Goal: Information Seeking & Learning: Learn about a topic

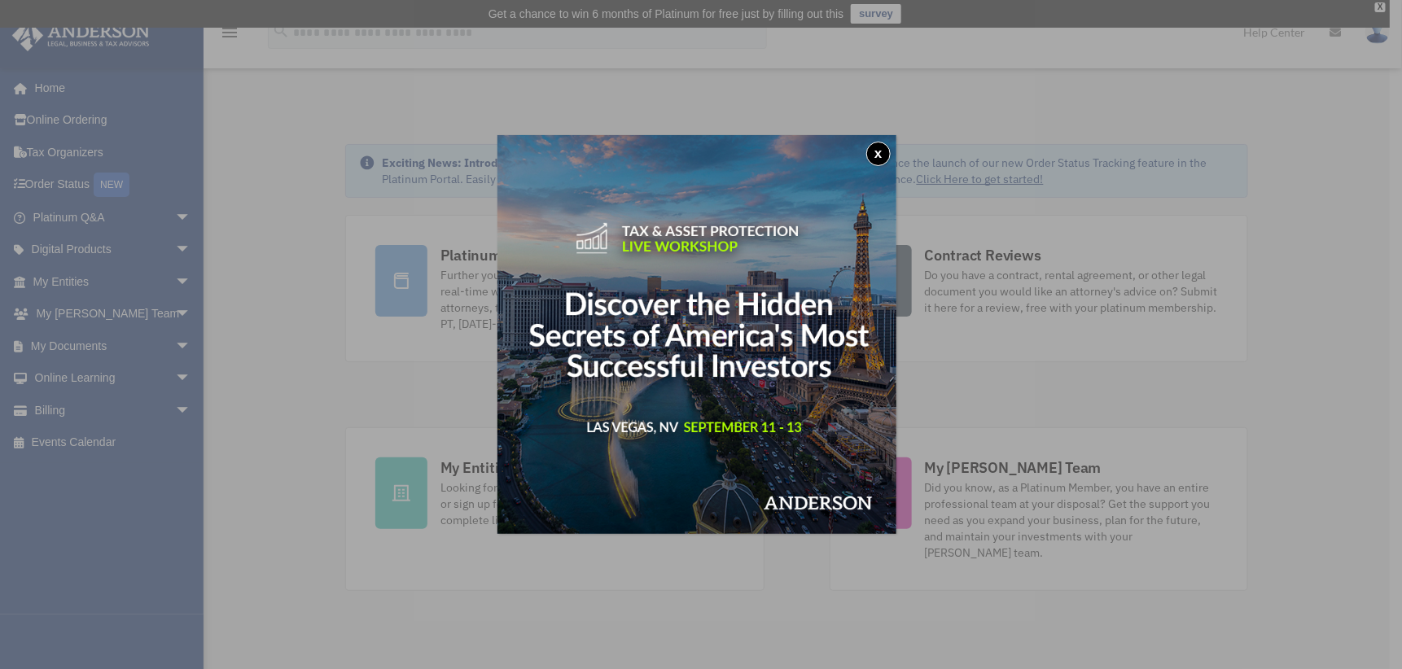
click at [880, 151] on button "x" at bounding box center [878, 154] width 24 height 24
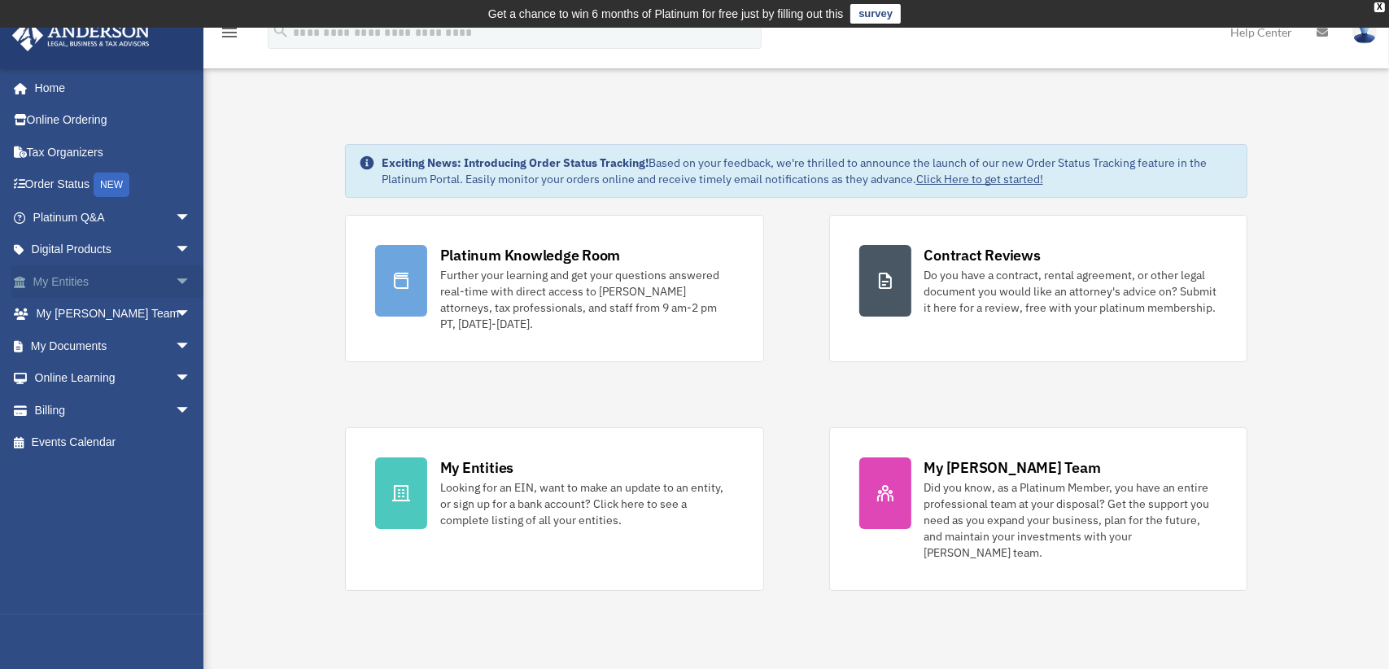
click at [175, 276] on span "arrow_drop_down" at bounding box center [191, 281] width 33 height 33
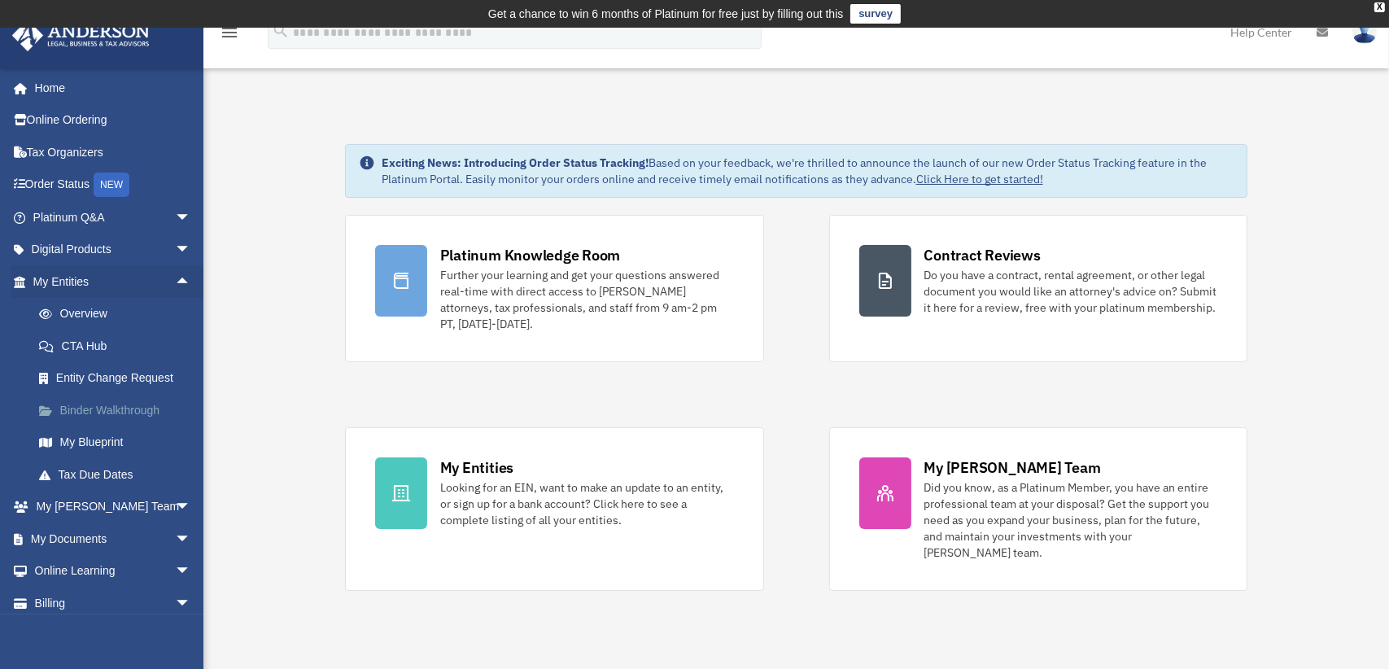
click at [90, 403] on link "Binder Walkthrough" at bounding box center [119, 410] width 193 height 33
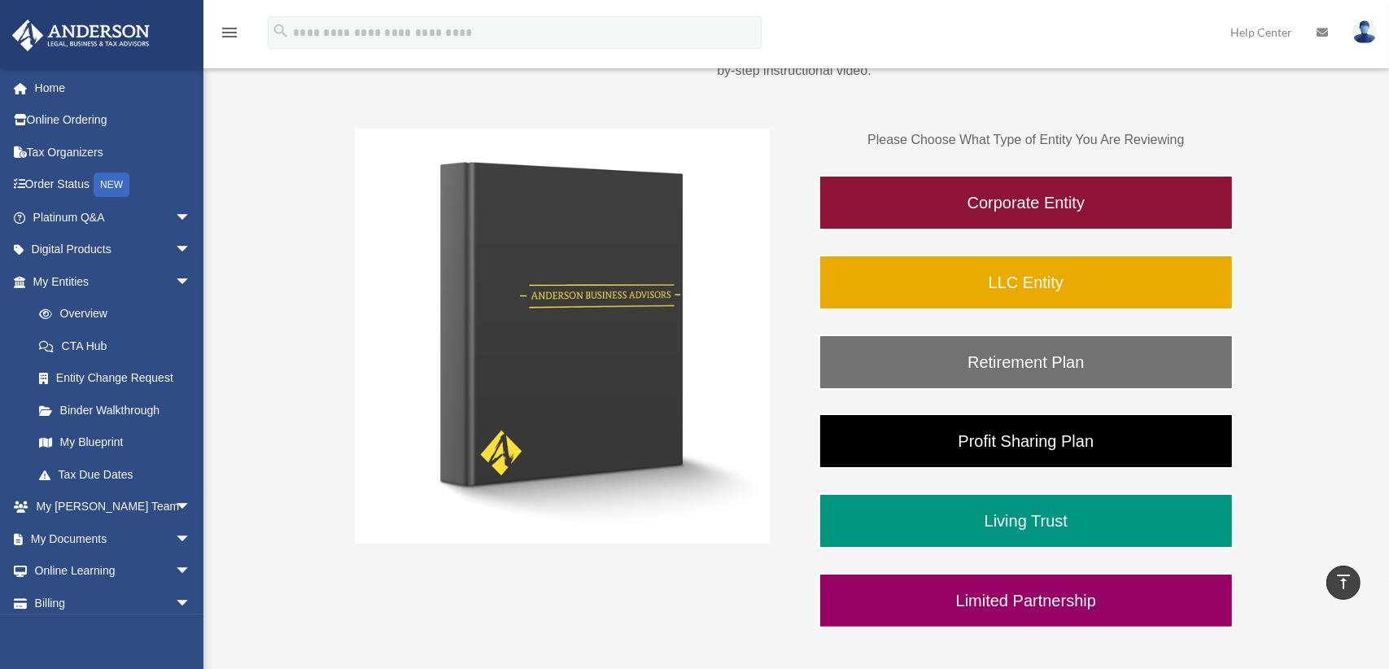
scroll to position [244, 0]
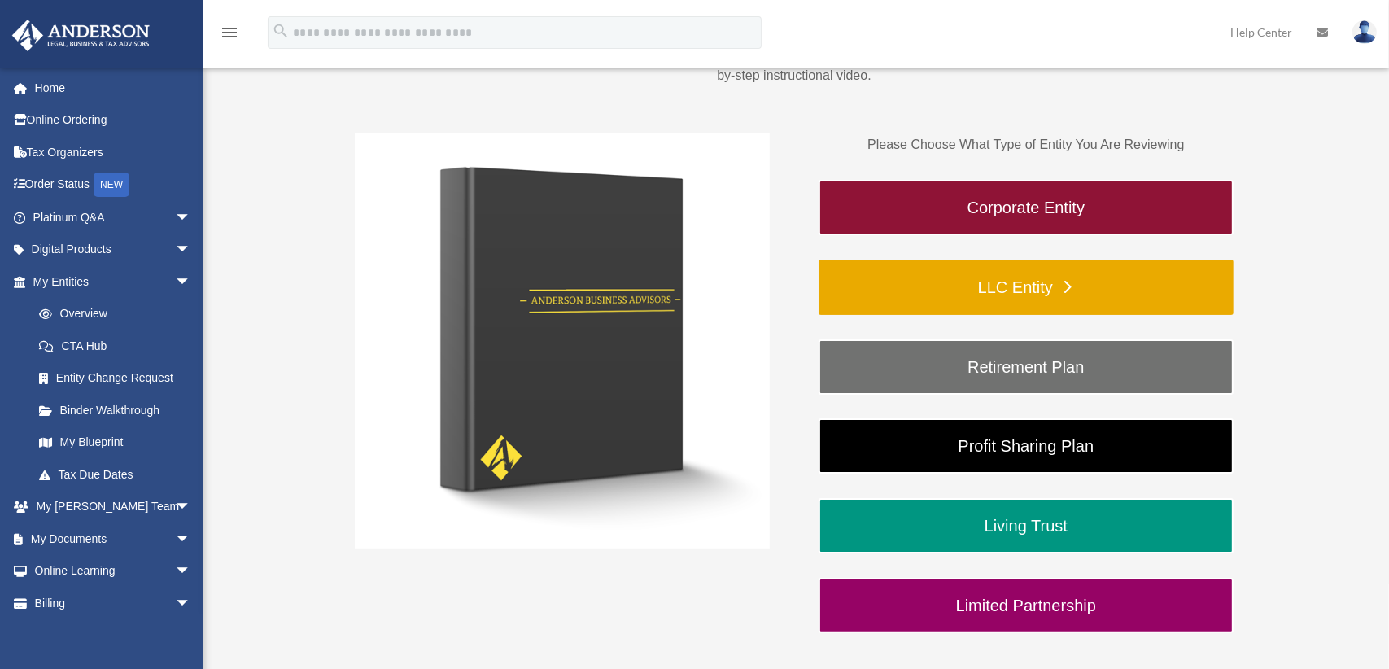
click at [986, 285] on link "LLC Entity" at bounding box center [1026, 287] width 415 height 55
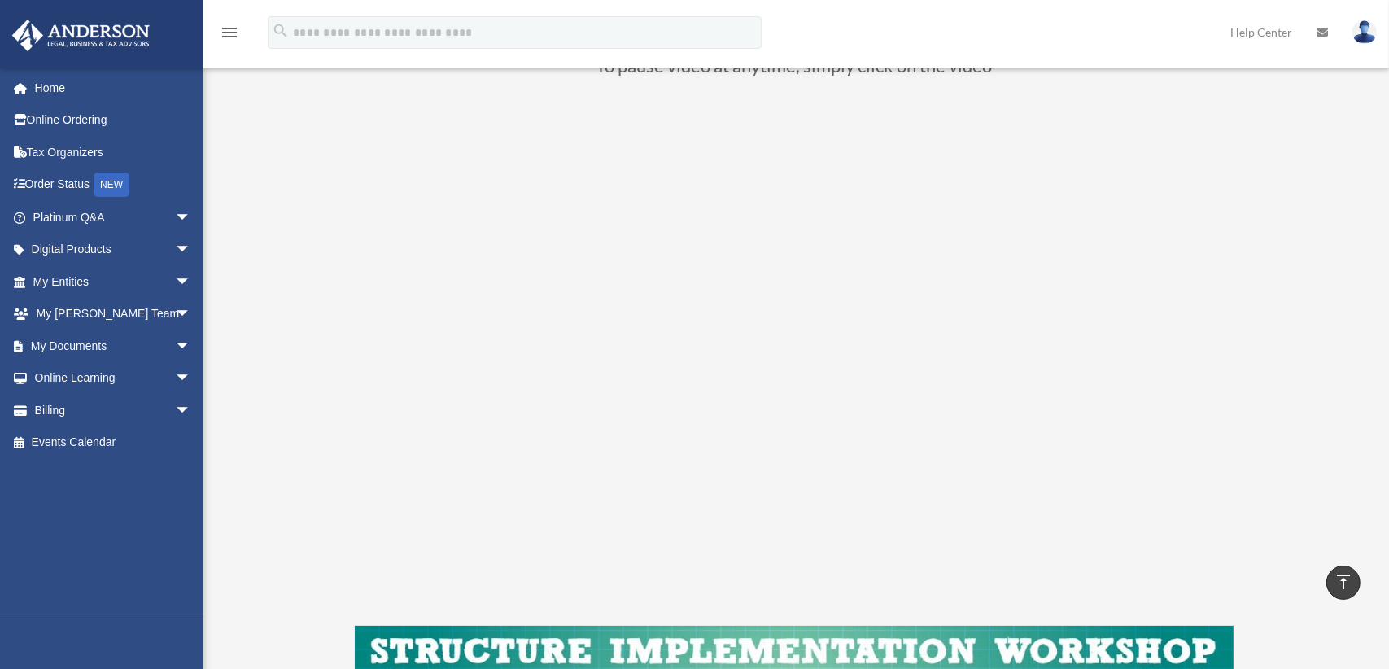
scroll to position [163, 0]
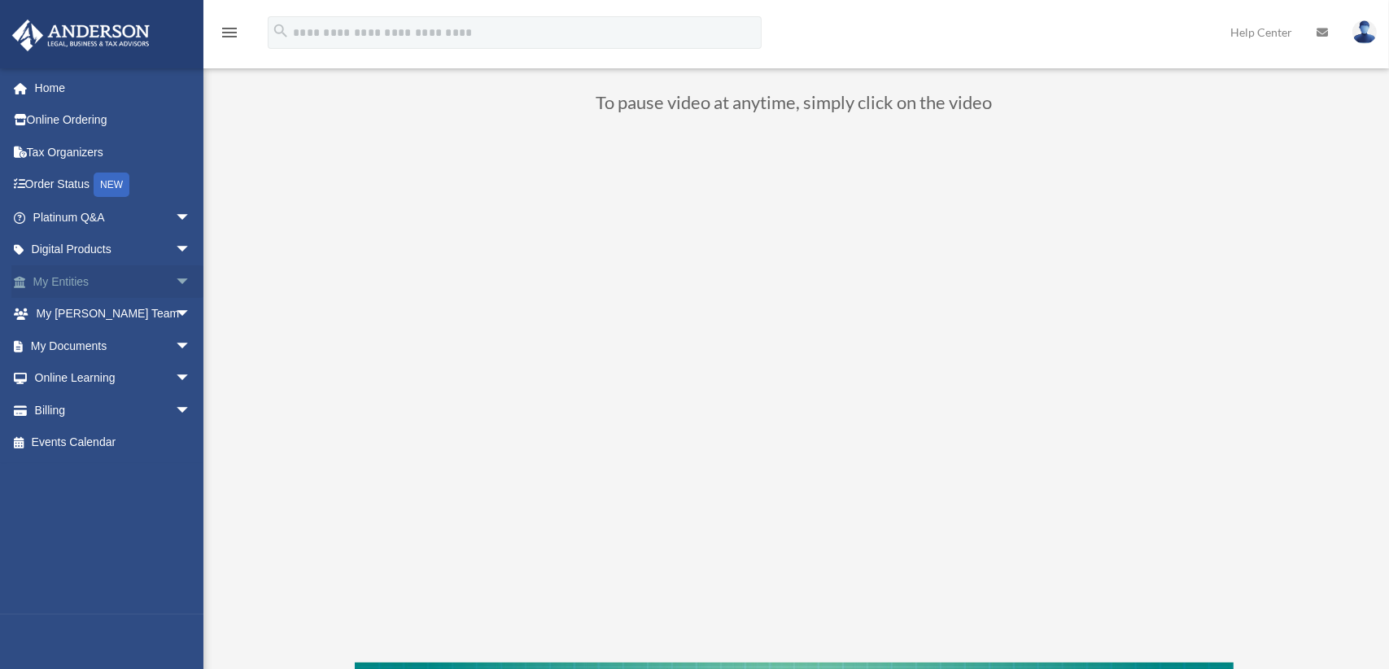
click at [175, 278] on span "arrow_drop_down" at bounding box center [191, 281] width 33 height 33
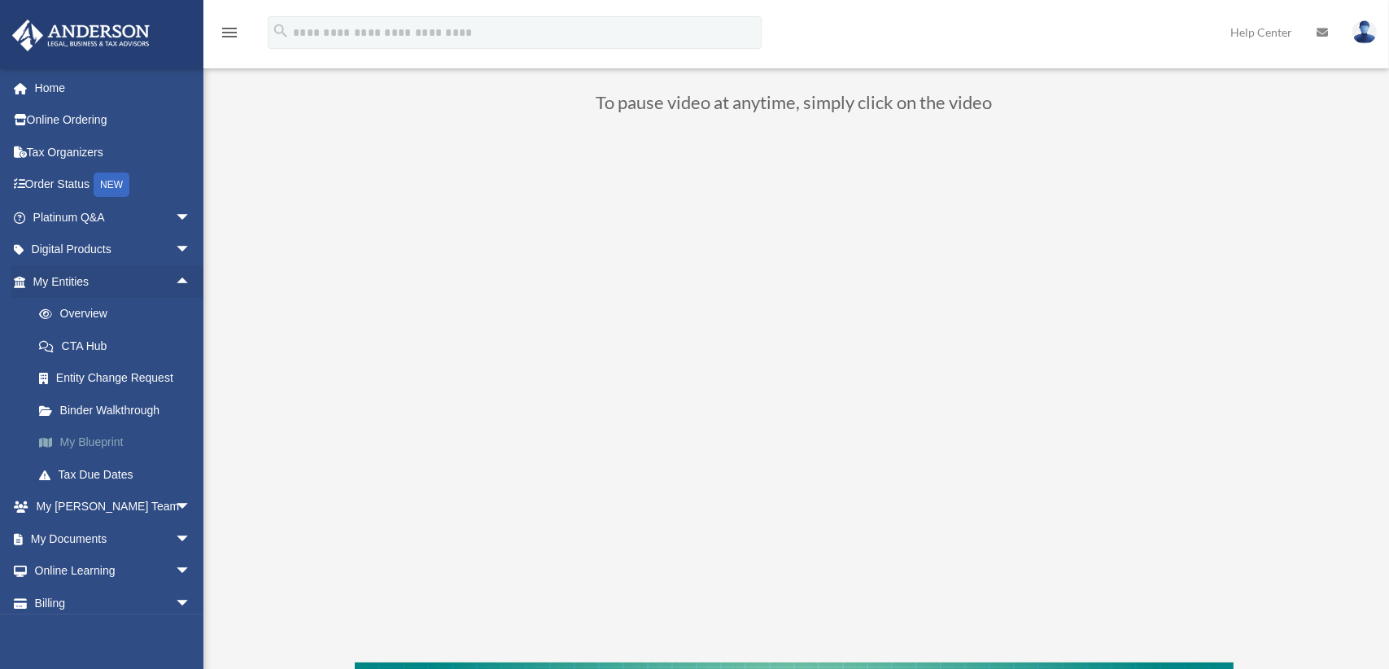
click at [78, 435] on link "My Blueprint" at bounding box center [119, 442] width 193 height 33
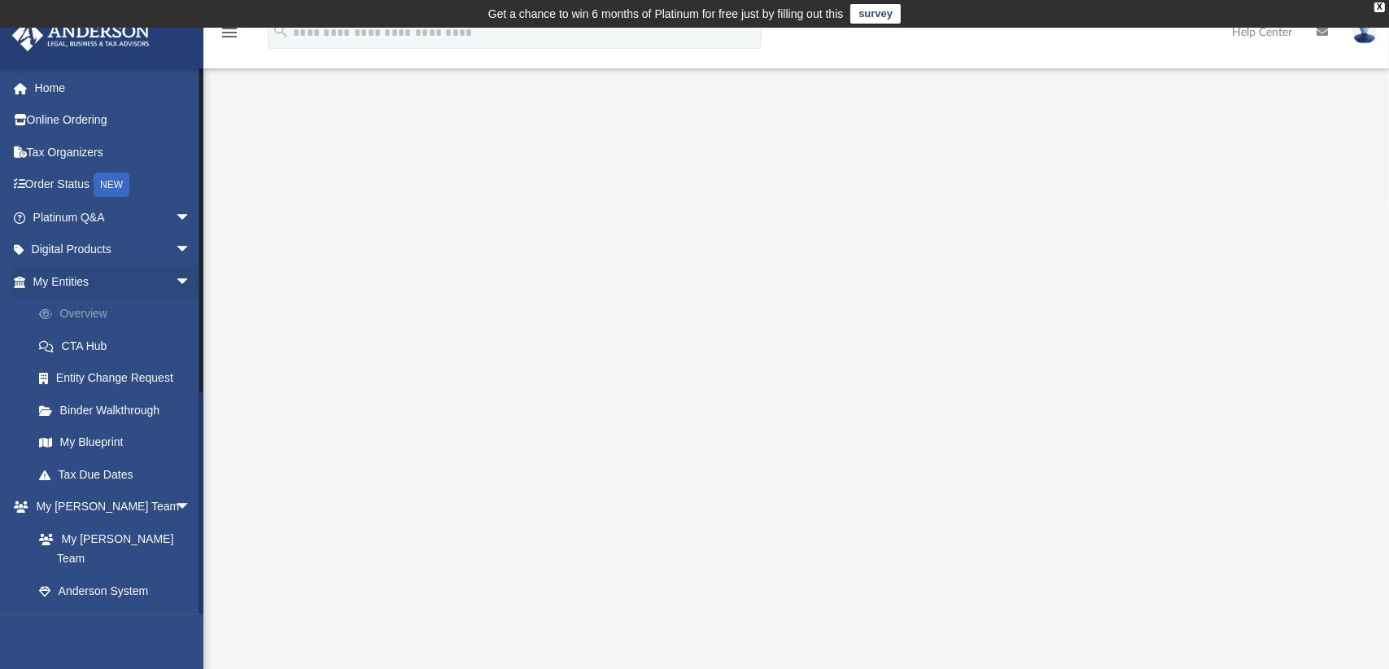
click at [85, 309] on link "Overview" at bounding box center [119, 314] width 193 height 33
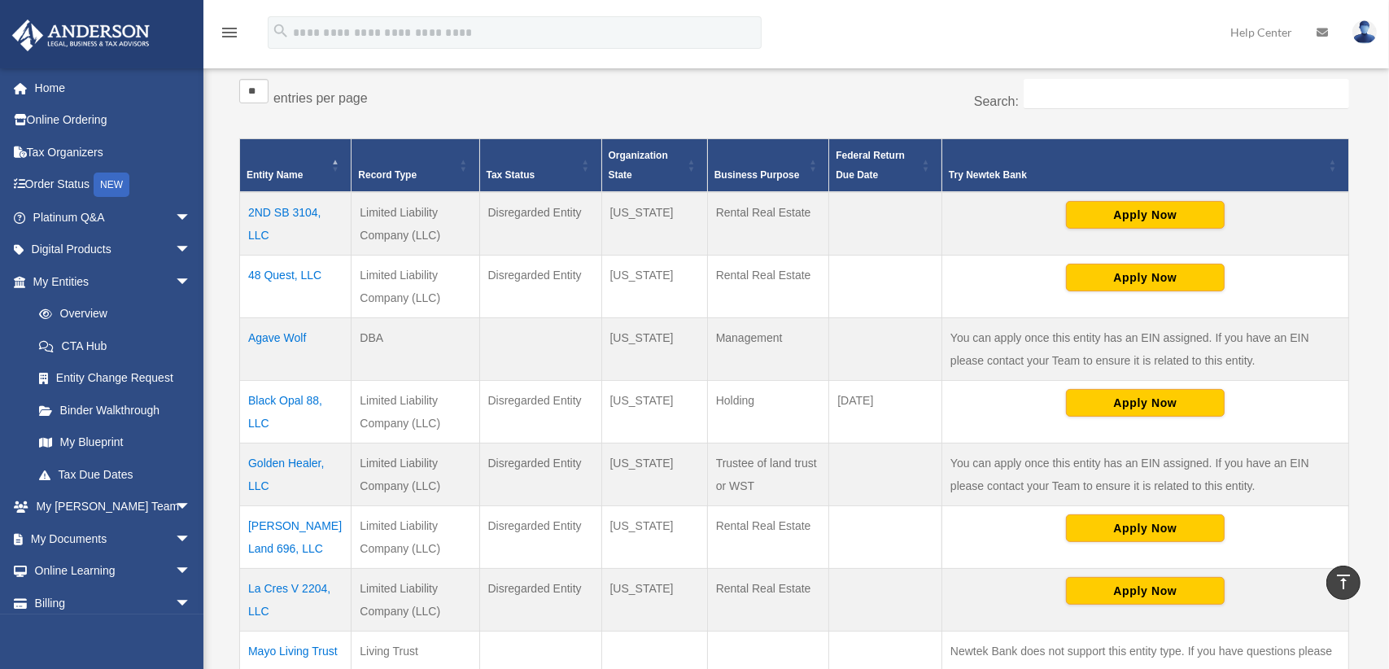
scroll to position [299, 0]
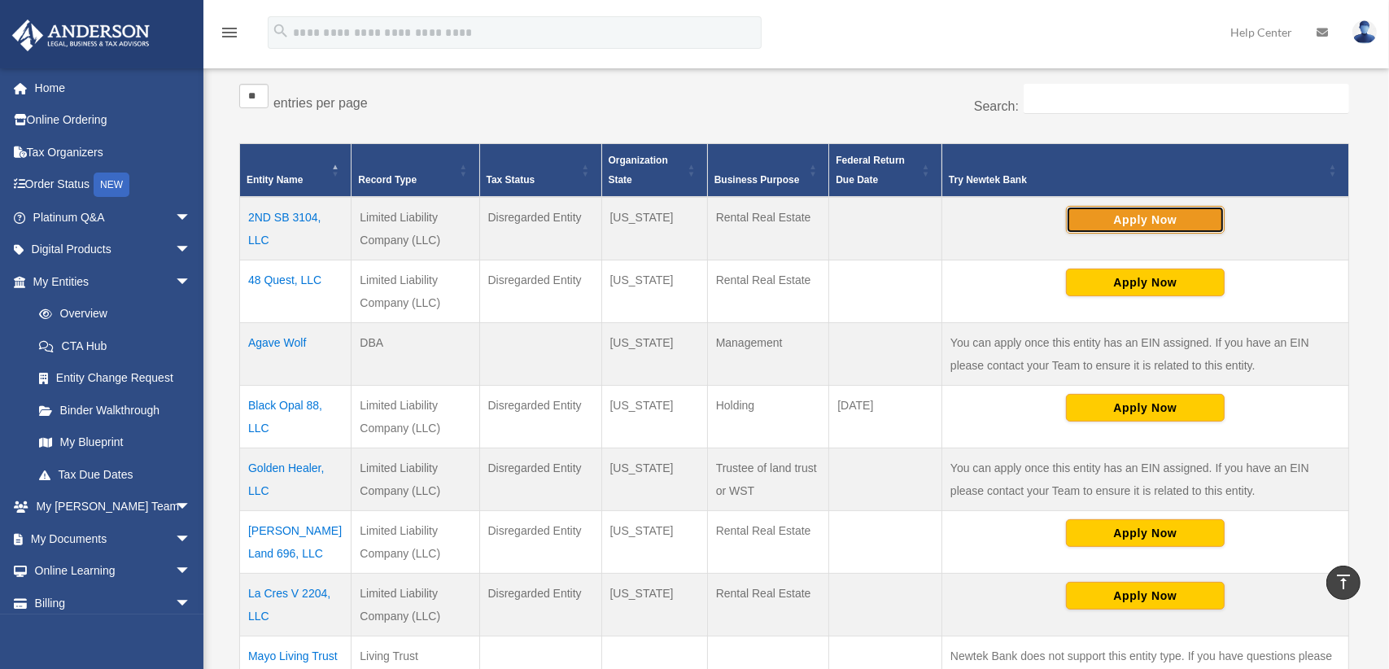
click at [1135, 212] on button "Apply Now" at bounding box center [1145, 220] width 159 height 28
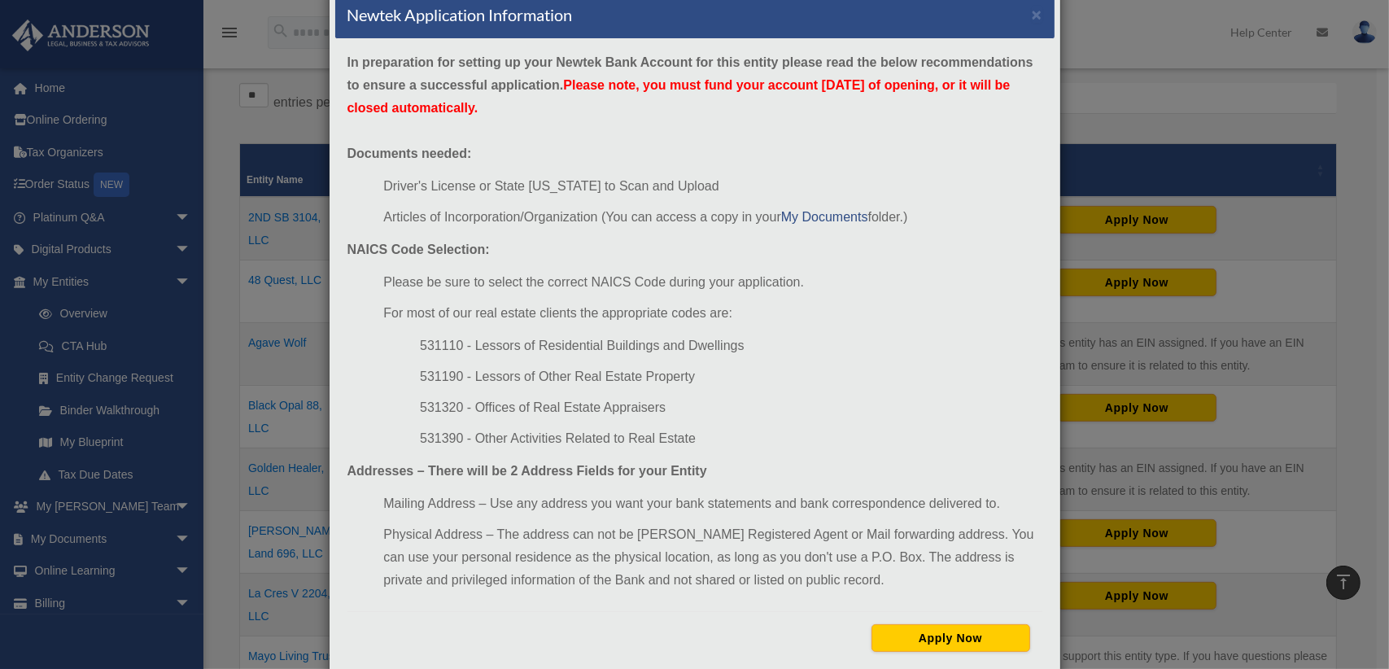
scroll to position [77, 0]
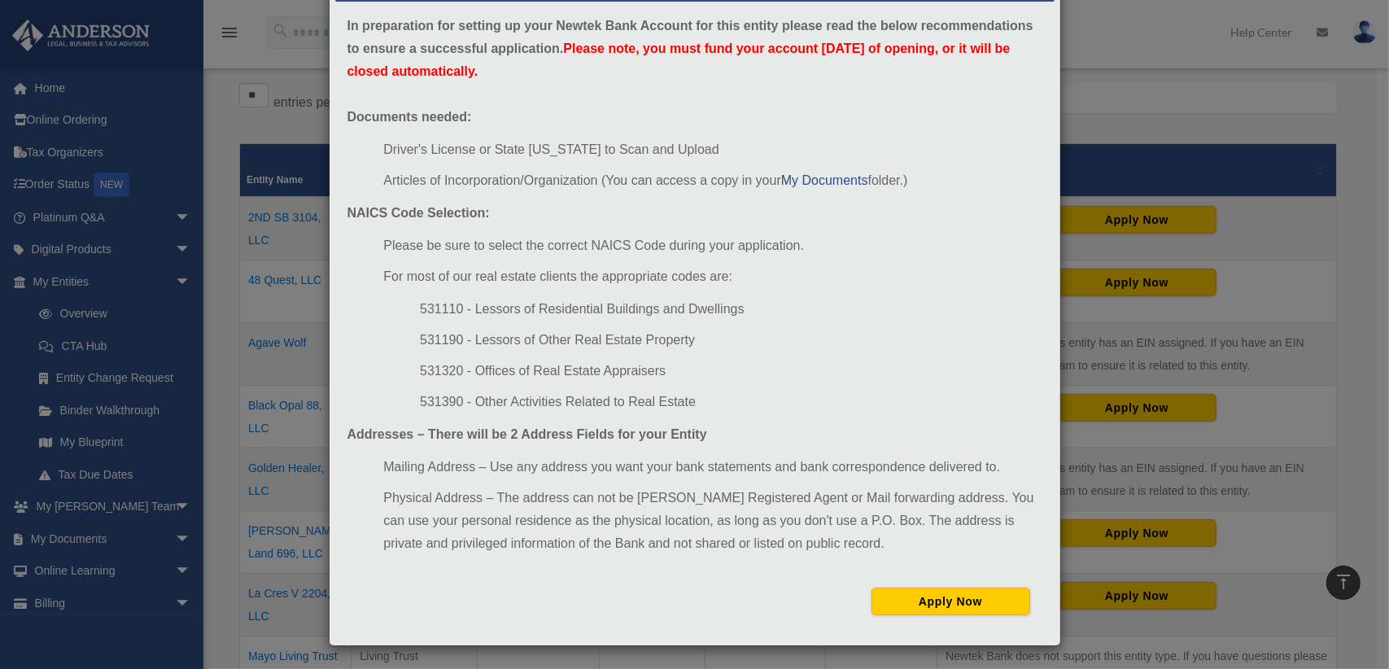
click at [1113, 87] on div "Newtek Application Information × In preparation for setting up your Newtek Bank…" at bounding box center [694, 334] width 1389 height 669
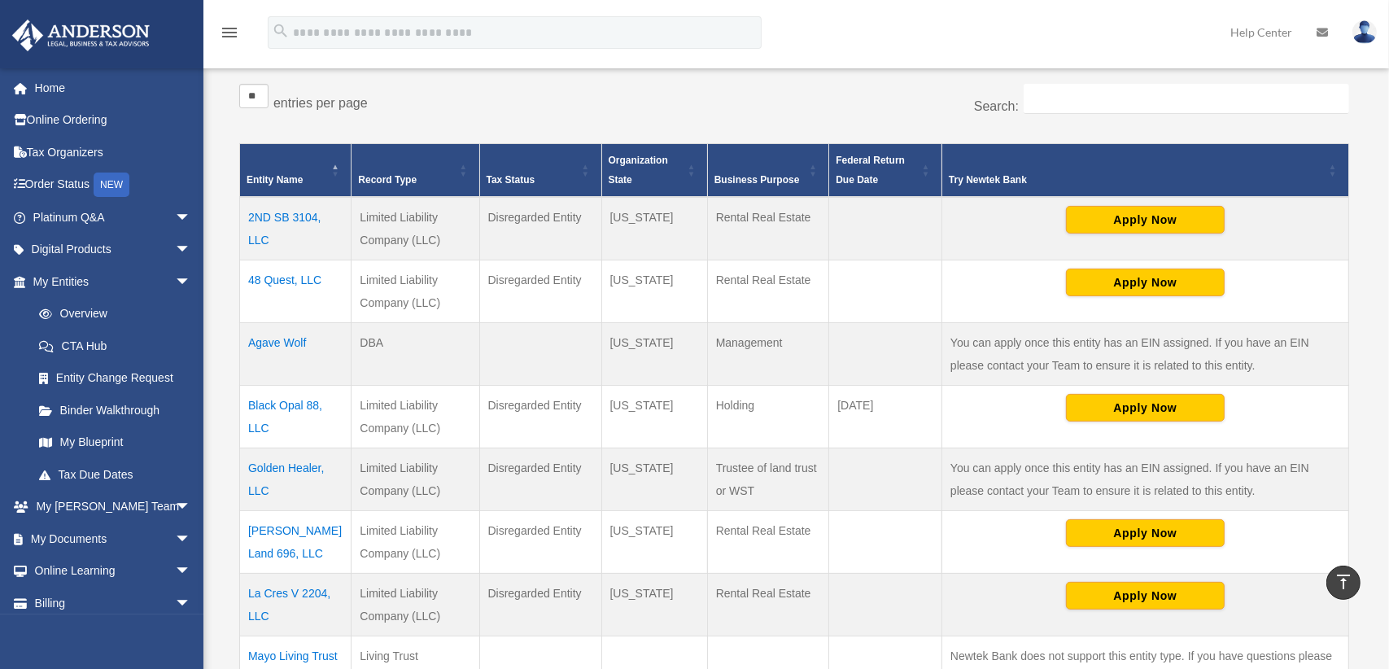
click at [273, 531] on td "[PERSON_NAME] Land 696, LLC" at bounding box center [296, 542] width 112 height 63
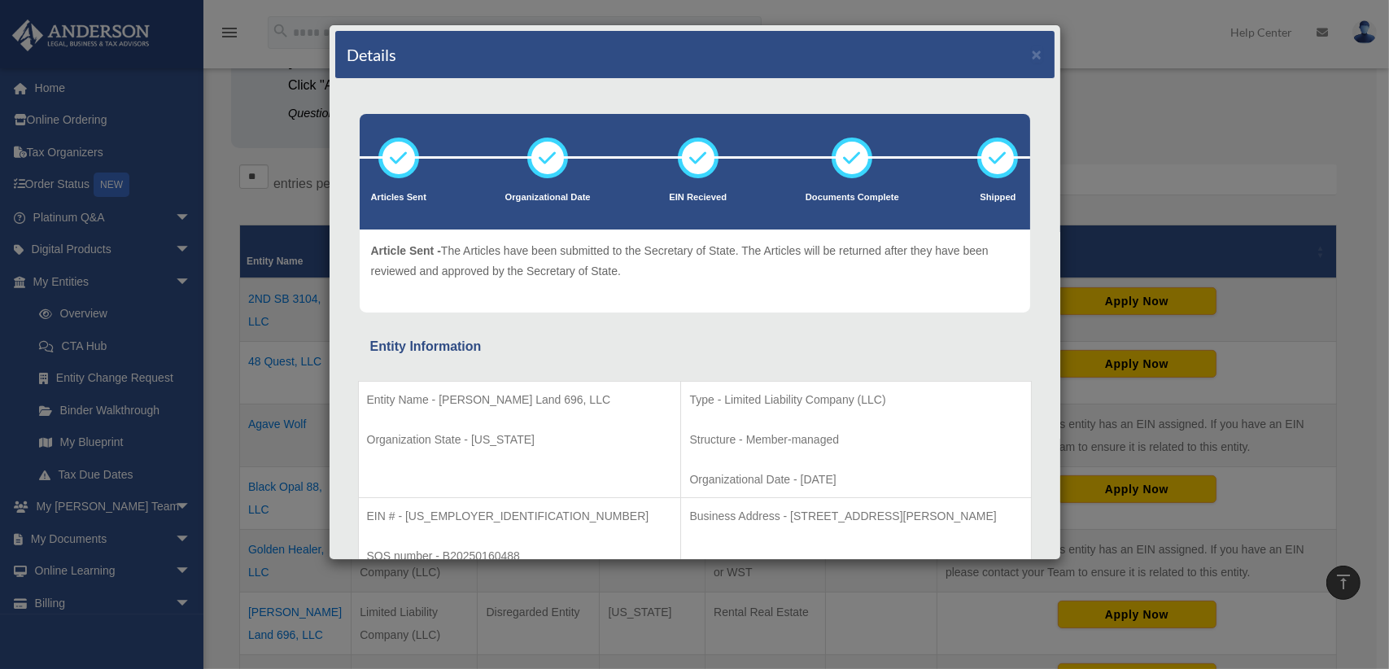
scroll to position [0, 0]
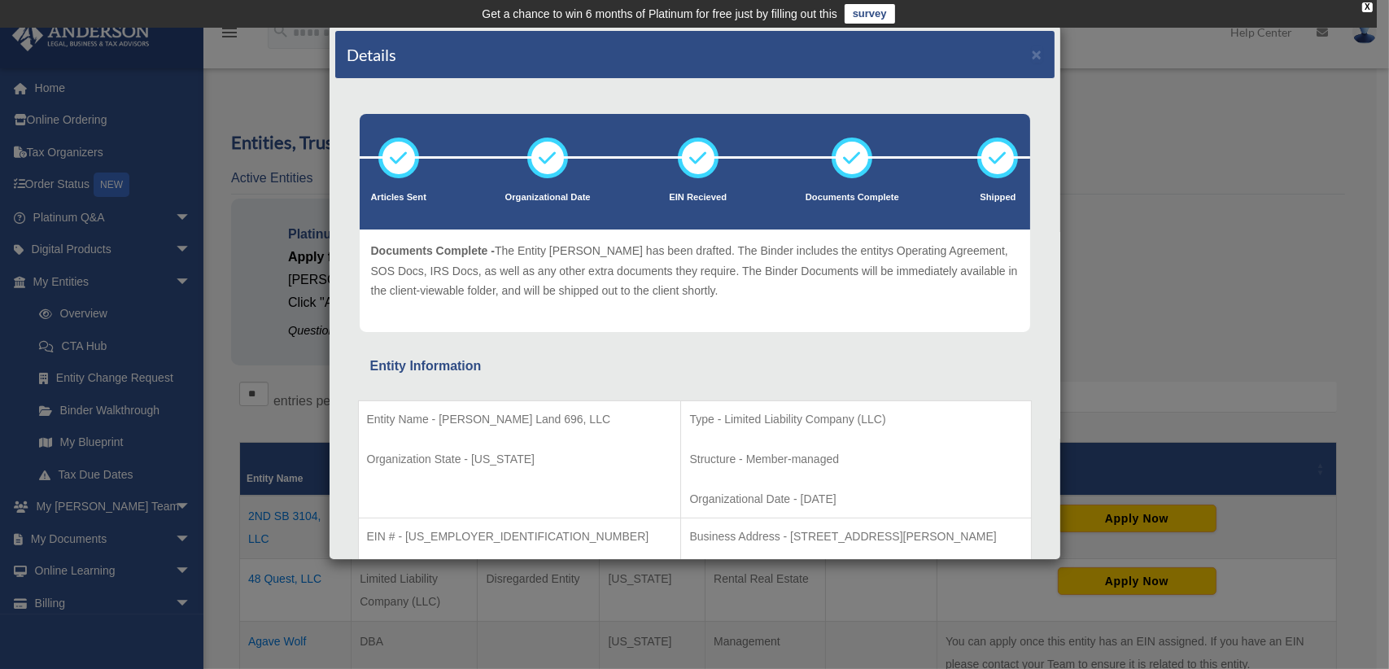
click at [1207, 142] on div "Details × Articles Sent Organizational Date" at bounding box center [694, 334] width 1389 height 669
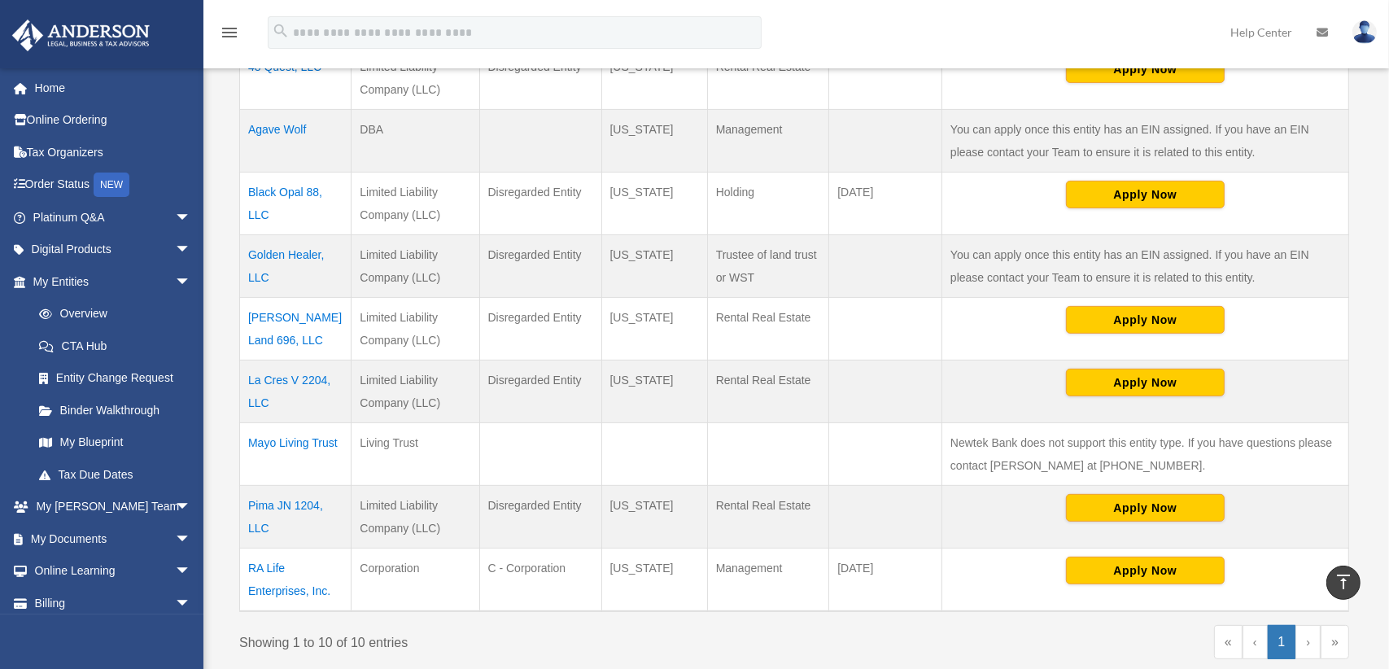
scroll to position [488, 0]
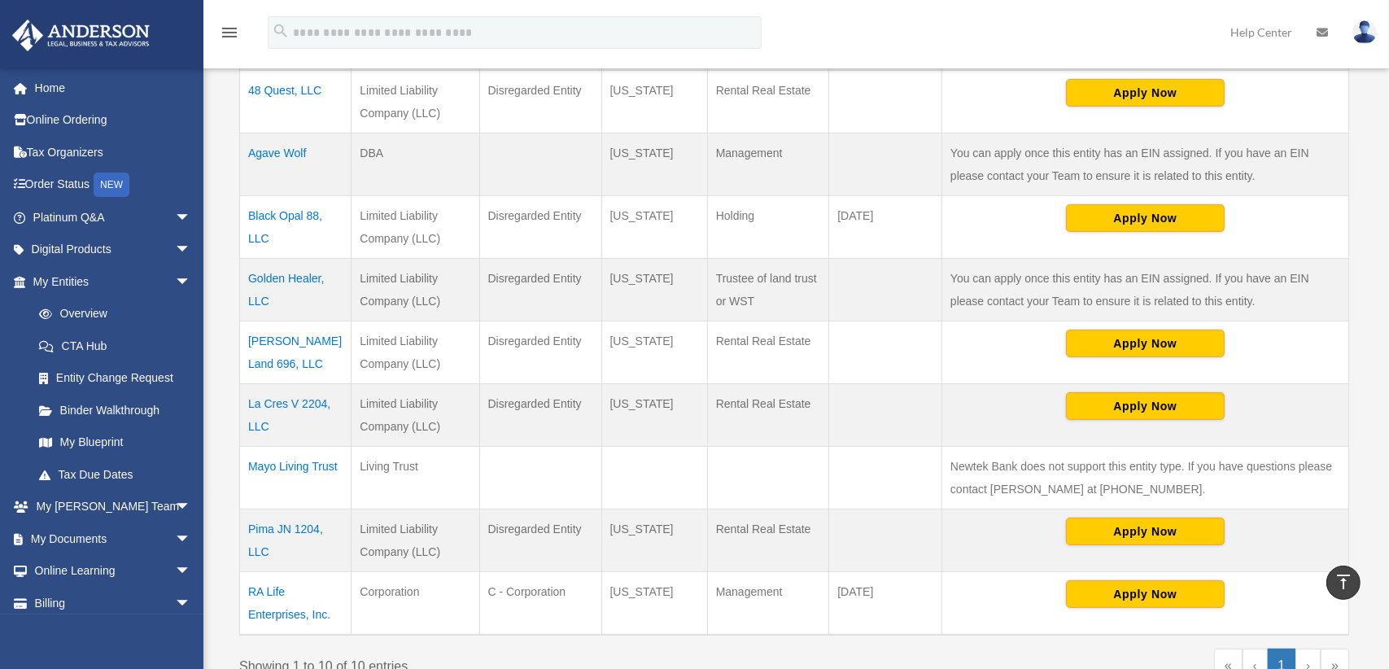
click at [265, 215] on td "Black Opal 88, LLC" at bounding box center [296, 227] width 112 height 63
